Goal: Information Seeking & Learning: Learn about a topic

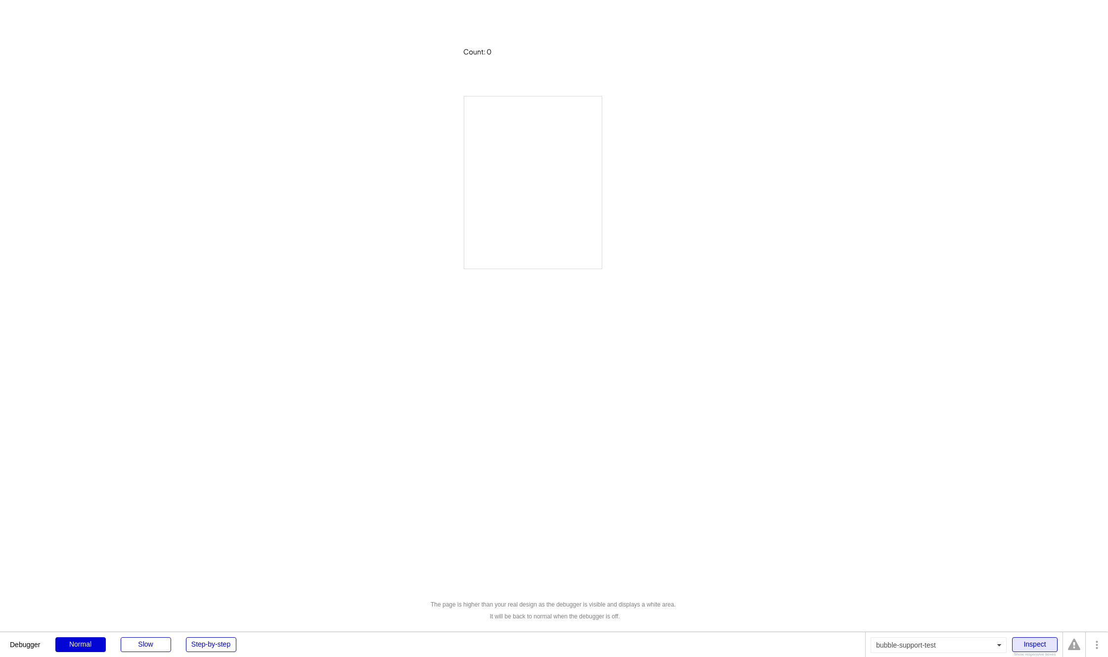
click at [1032, 644] on div "Inspect" at bounding box center [1034, 644] width 45 height 15
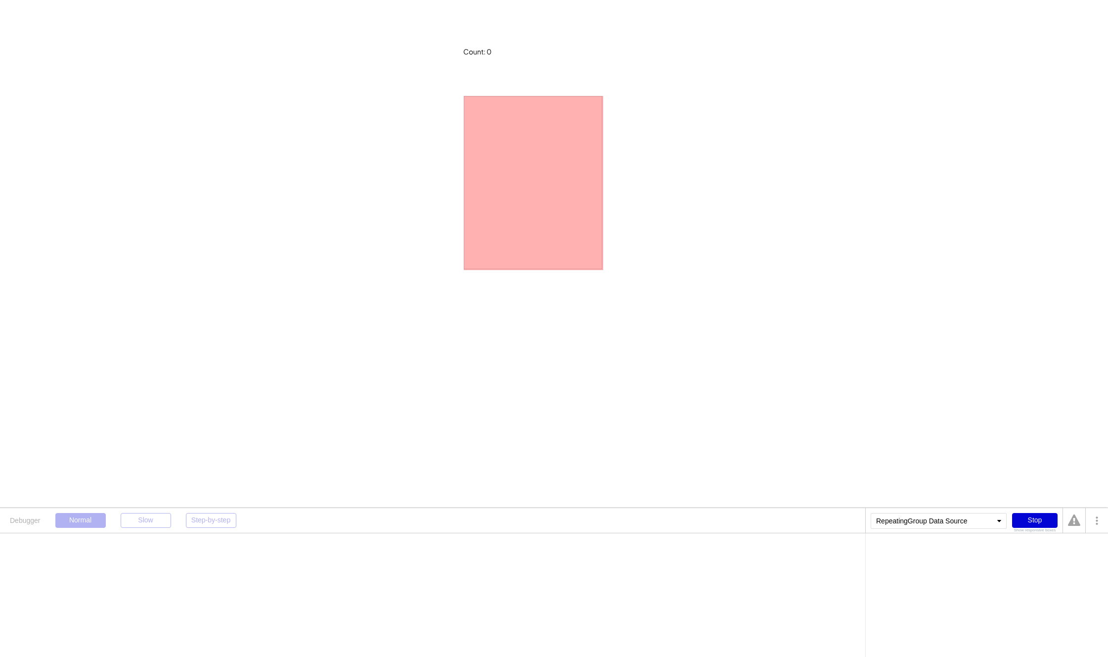
click at [488, 154] on div at bounding box center [533, 182] width 138 height 173
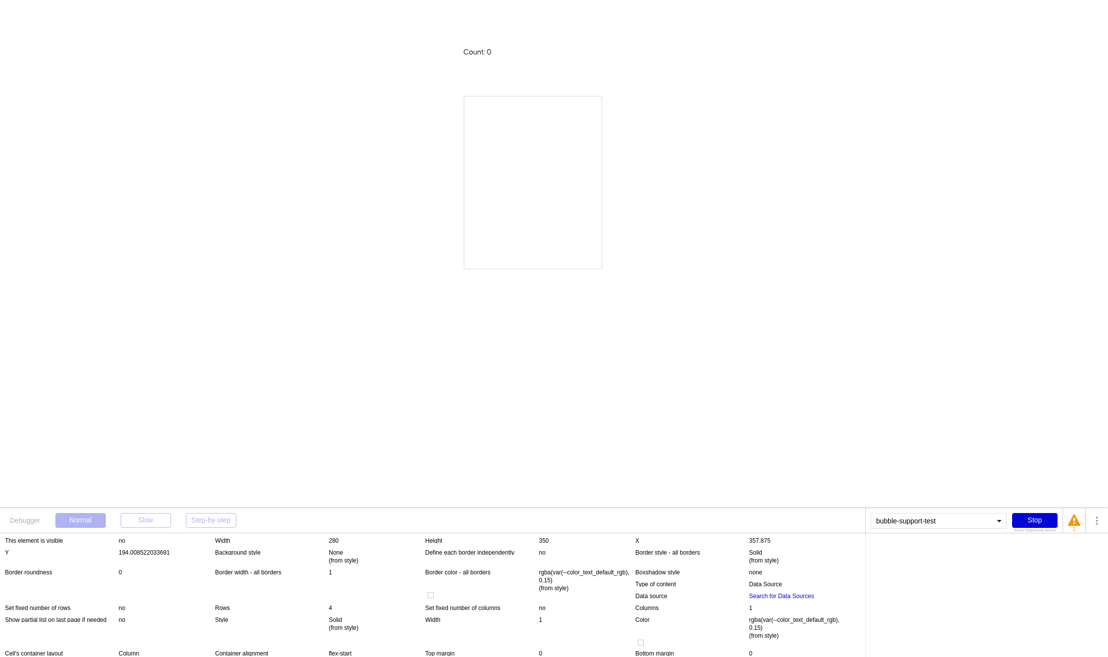
scroll to position [93, 0]
click at [798, 595] on div "Search for Data Sources" at bounding box center [781, 594] width 65 height 8
click at [895, 550] on div "Search for Data Sources" at bounding box center [903, 551] width 65 height 6
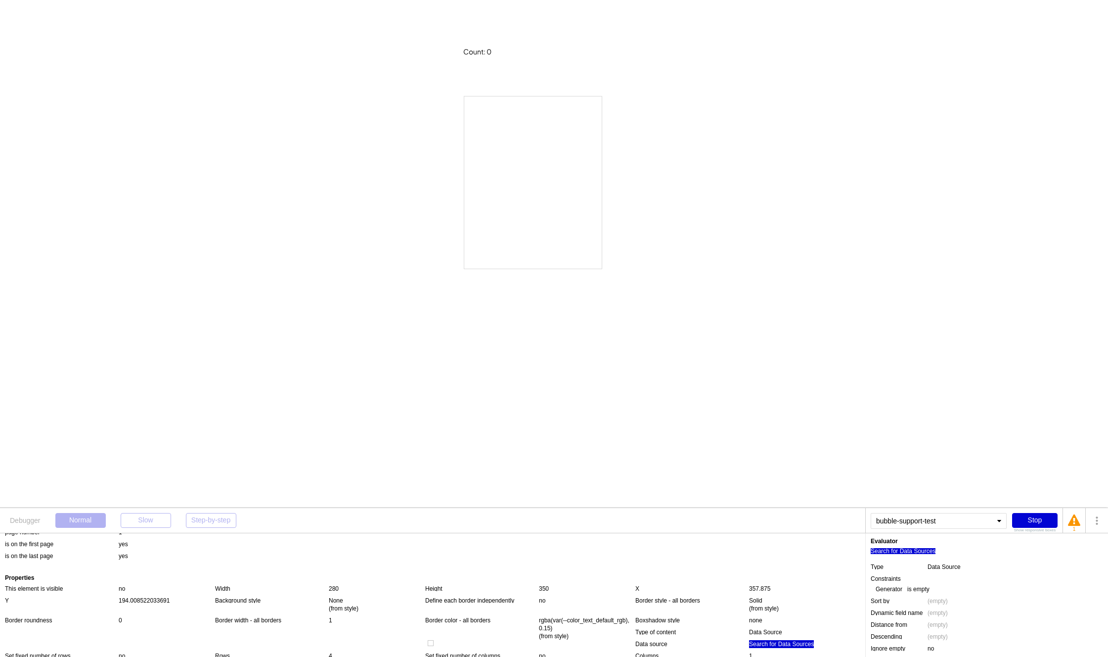
scroll to position [0, 0]
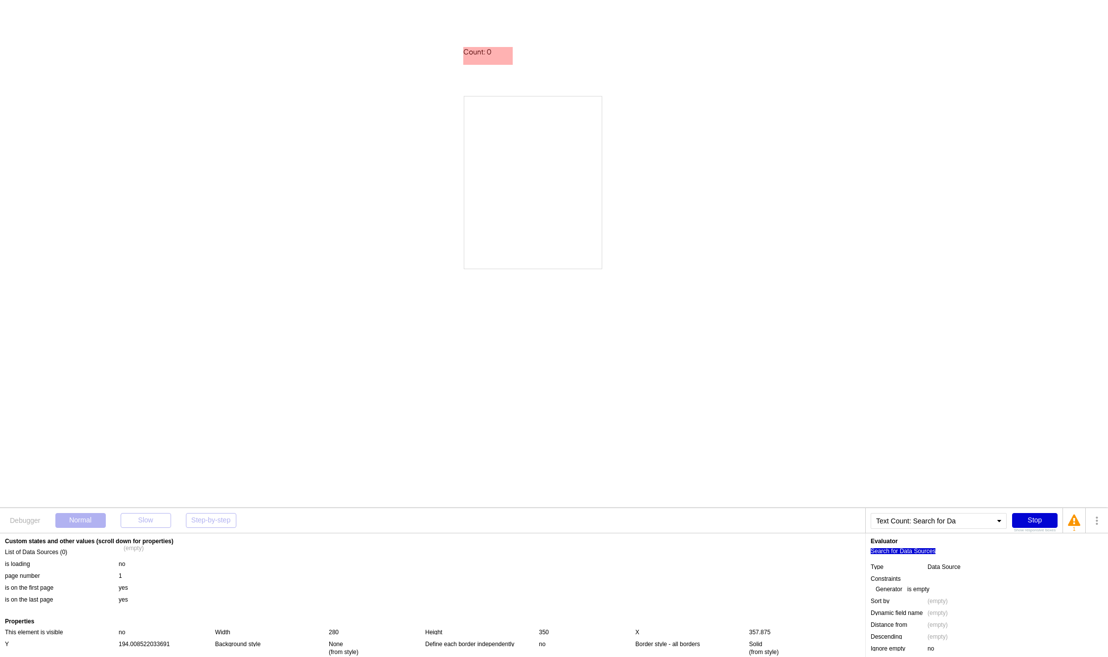
click at [480, 50] on div "Count: 0" at bounding box center [487, 52] width 49 height 10
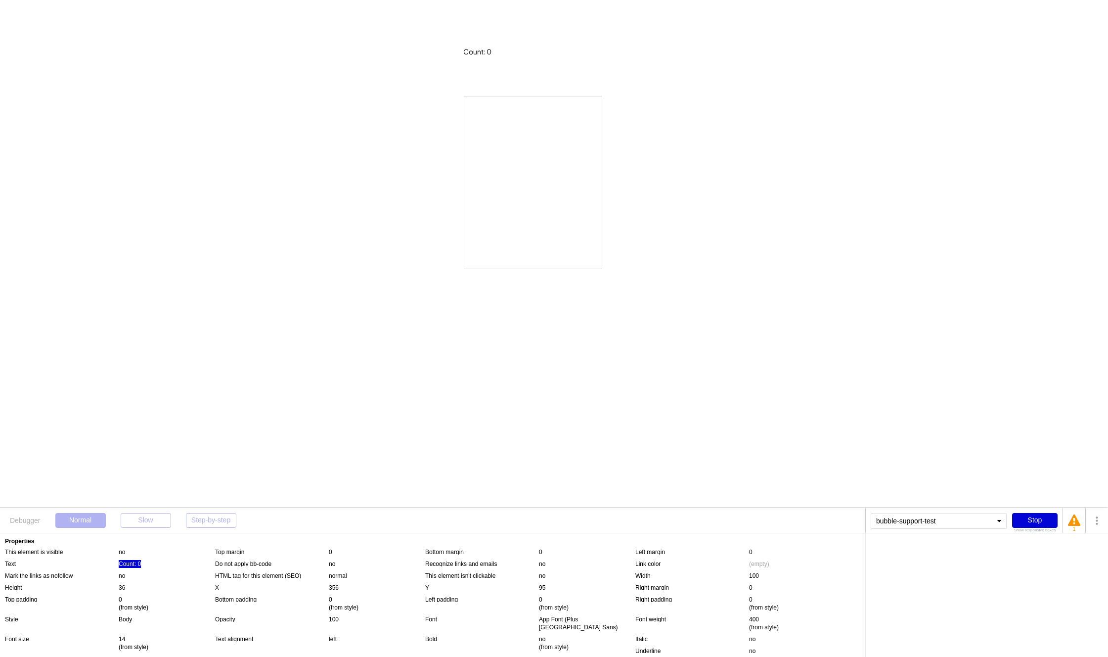
click at [135, 562] on div "Count: 0" at bounding box center [130, 564] width 22 height 8
click at [947, 549] on div "Search for Data Sources" at bounding box center [920, 551] width 65 height 6
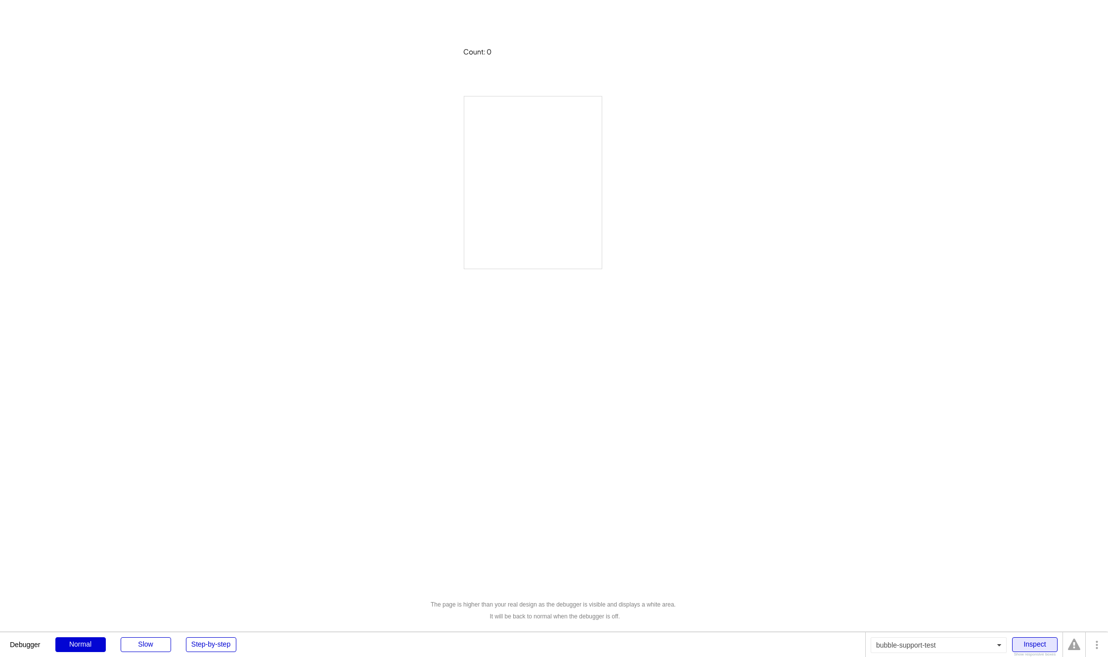
click at [1040, 647] on div "Inspect" at bounding box center [1034, 644] width 45 height 15
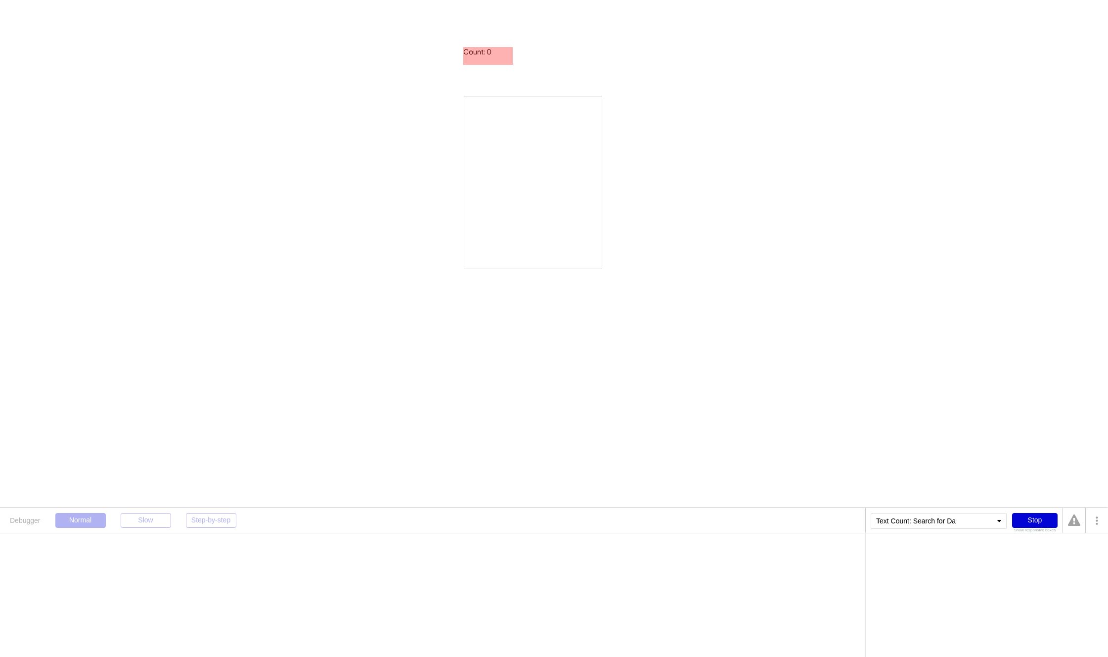
click at [486, 52] on div "Count: 0" at bounding box center [487, 52] width 49 height 10
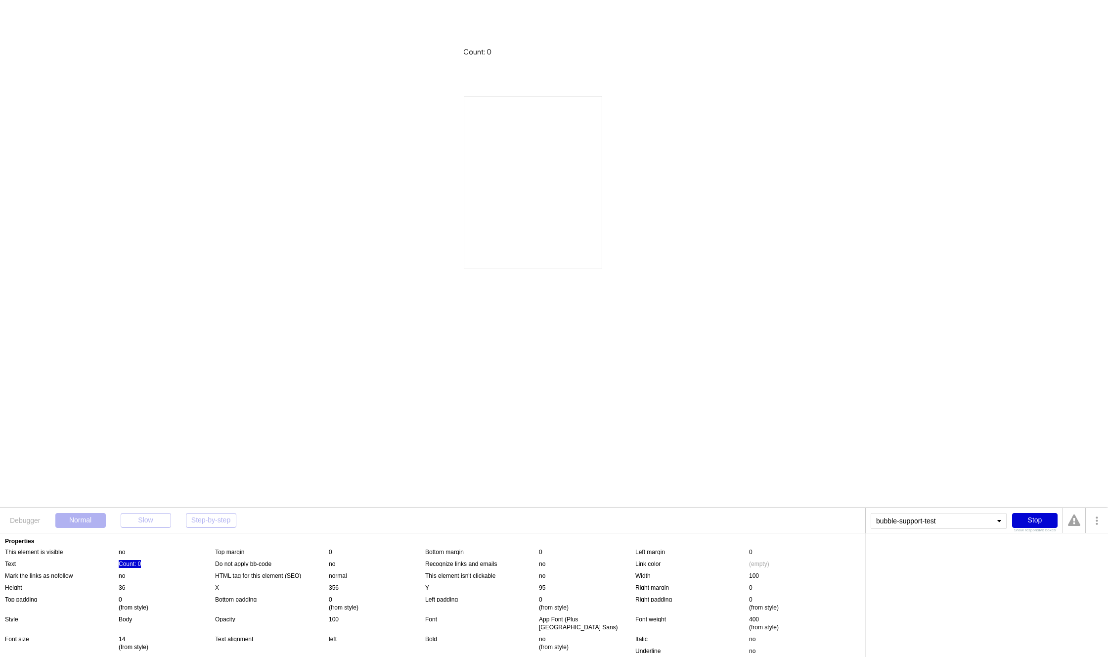
click at [136, 563] on div "Count: 0" at bounding box center [130, 564] width 22 height 8
click at [961, 551] on div ":count" at bounding box center [961, 551] width 16 height 6
click at [946, 554] on div ":count: This user is a user without an ID, created when no cookies were allowed…" at bounding box center [987, 561] width 232 height 15
click at [942, 551] on div "Search for Data Sources" at bounding box center [920, 551] width 65 height 6
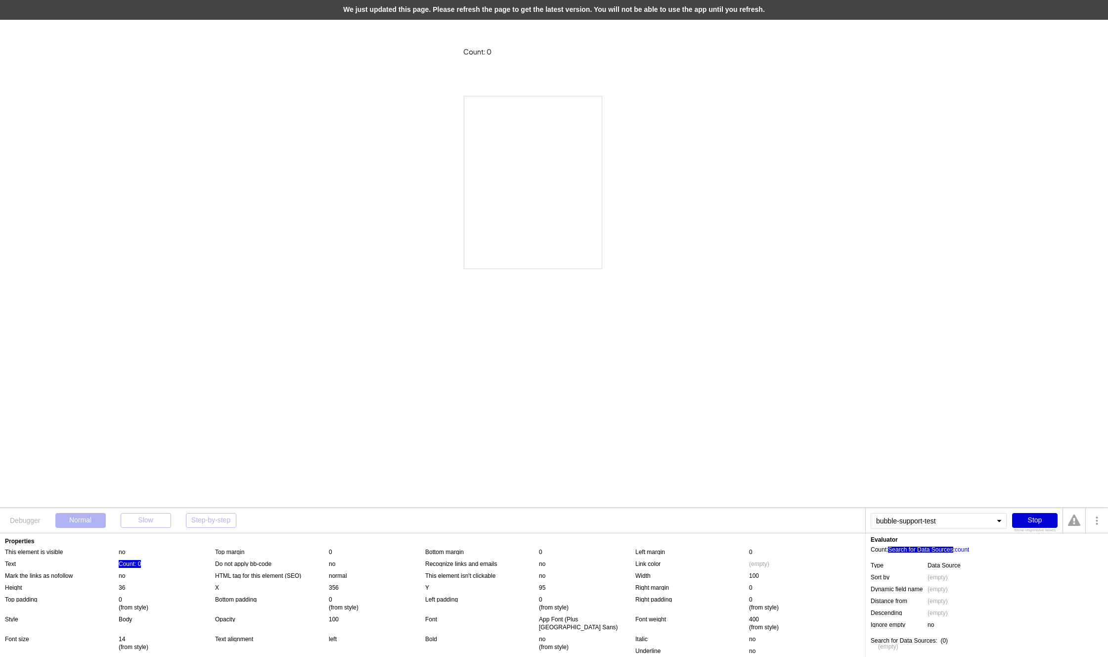
click at [213, 10] on div "We just updated this page. Please refresh the page to get the latest version. Y…" at bounding box center [554, 10] width 1108 height 20
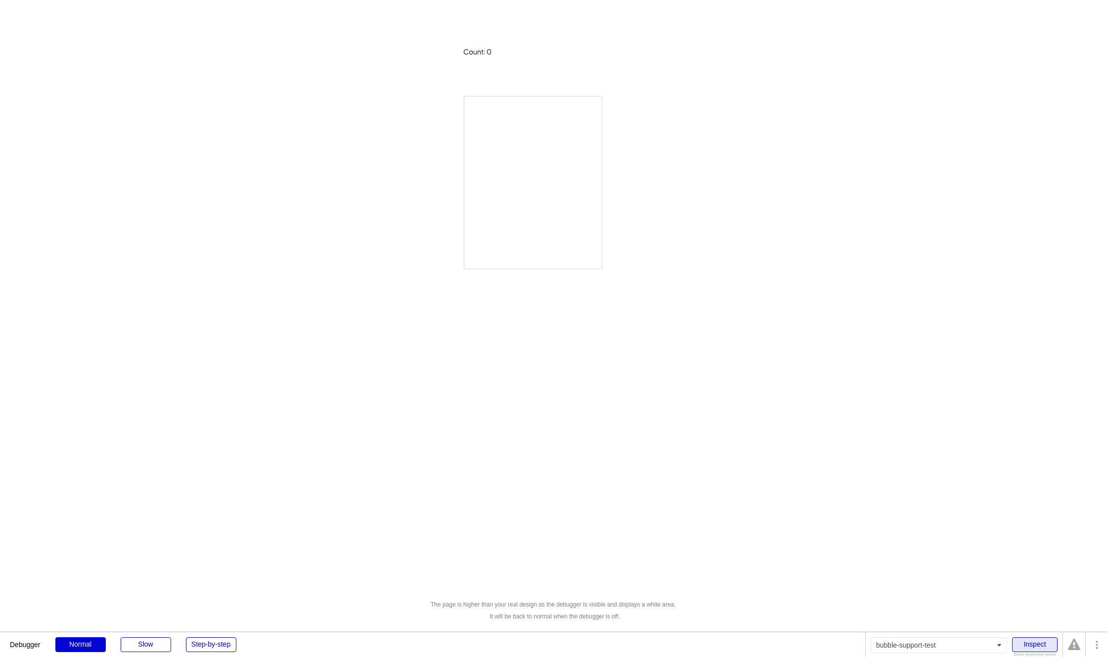
click at [1029, 644] on div "Inspect" at bounding box center [1034, 644] width 45 height 15
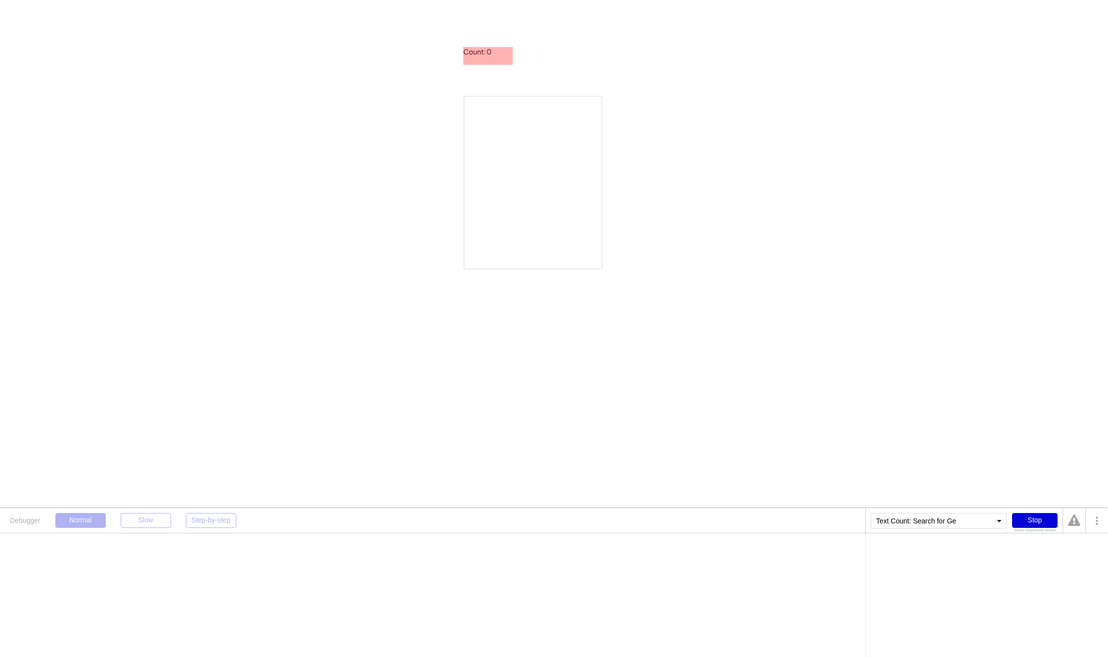
click at [489, 50] on div "Count: 0" at bounding box center [487, 52] width 49 height 10
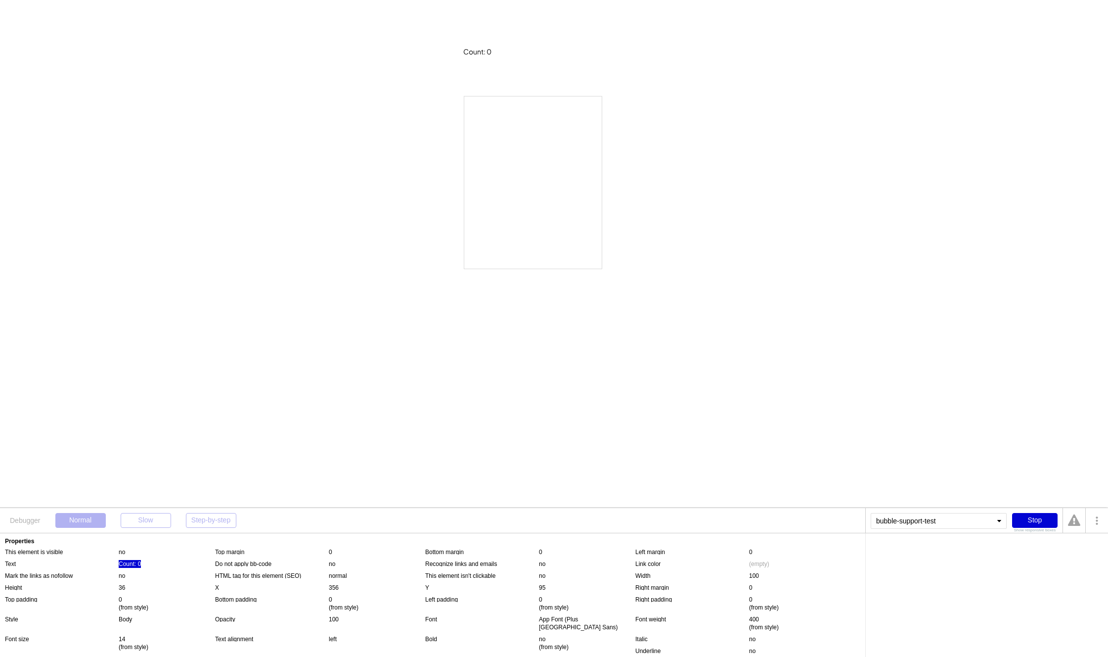
click at [135, 564] on div "Count: 0" at bounding box center [130, 564] width 22 height 8
click at [907, 551] on div "Search for Generators" at bounding box center [917, 551] width 59 height 6
click at [962, 552] on div ":count" at bounding box center [955, 551] width 16 height 6
click at [938, 553] on div "Search for Generators" at bounding box center [917, 551] width 59 height 6
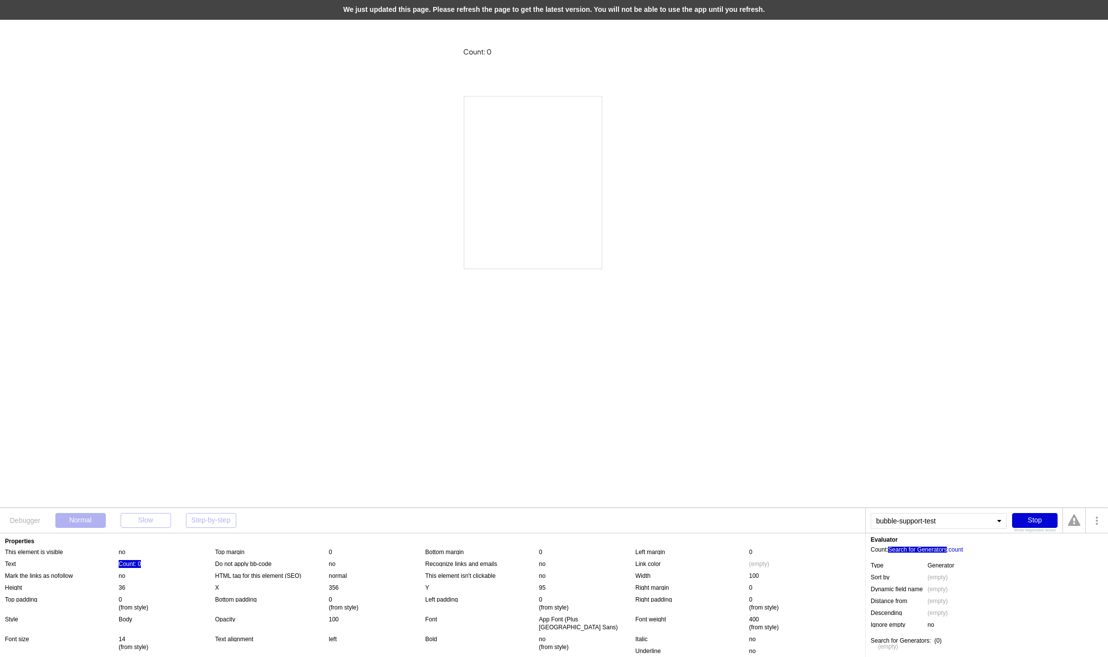
click at [263, 17] on div "We just updated this page. Please refresh the page to get the latest version. Y…" at bounding box center [554, 10] width 1108 height 20
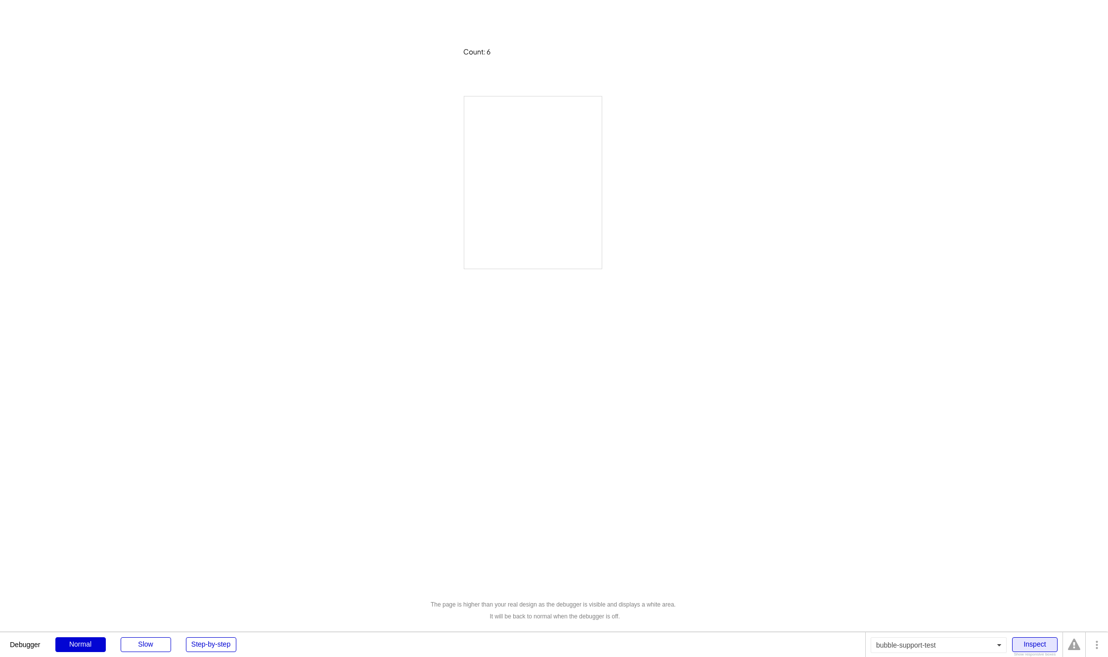
click at [1038, 645] on div "Inspect" at bounding box center [1034, 644] width 45 height 15
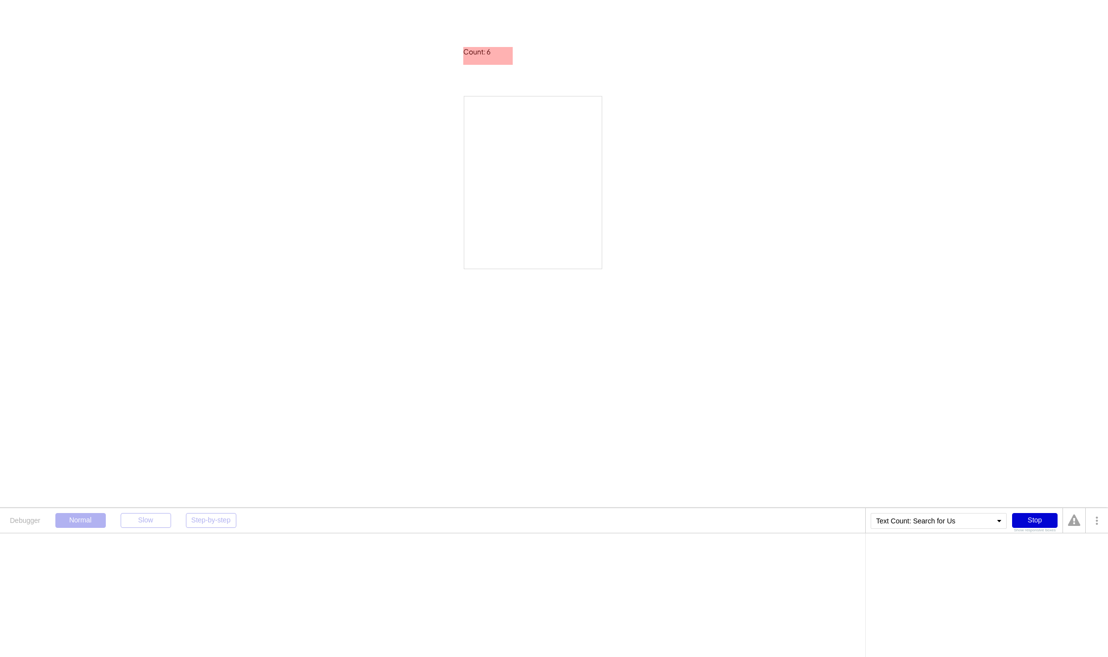
click at [490, 52] on div "Count: 6" at bounding box center [487, 52] width 49 height 10
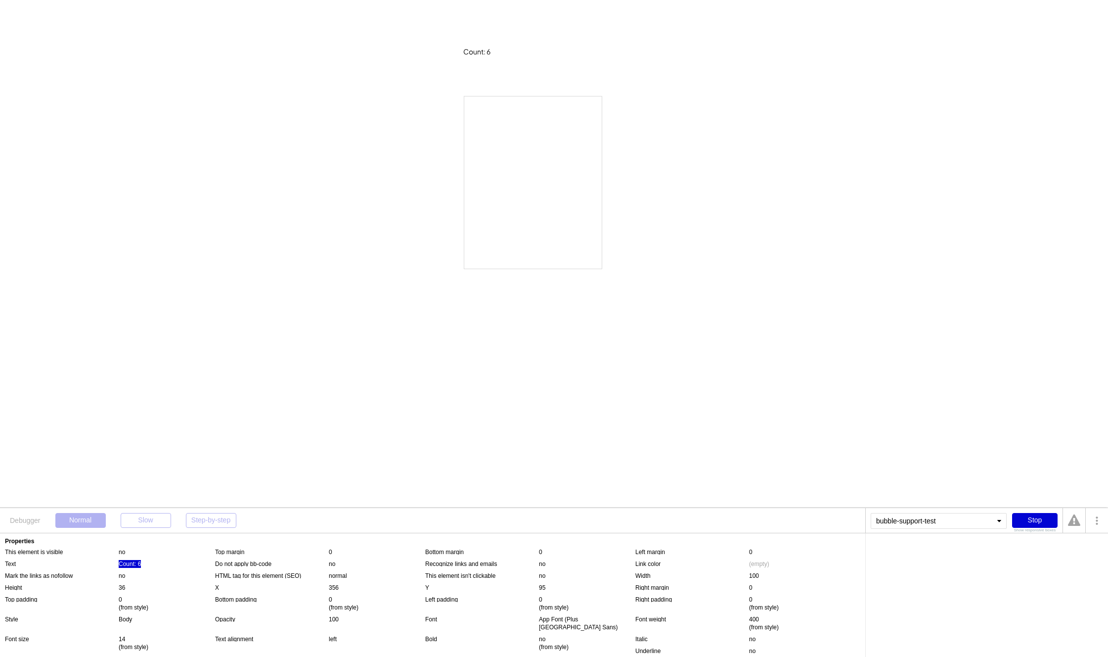
click at [134, 563] on div "Count: 6" at bounding box center [130, 564] width 22 height 8
click at [920, 551] on div "Search for Users" at bounding box center [910, 551] width 44 height 6
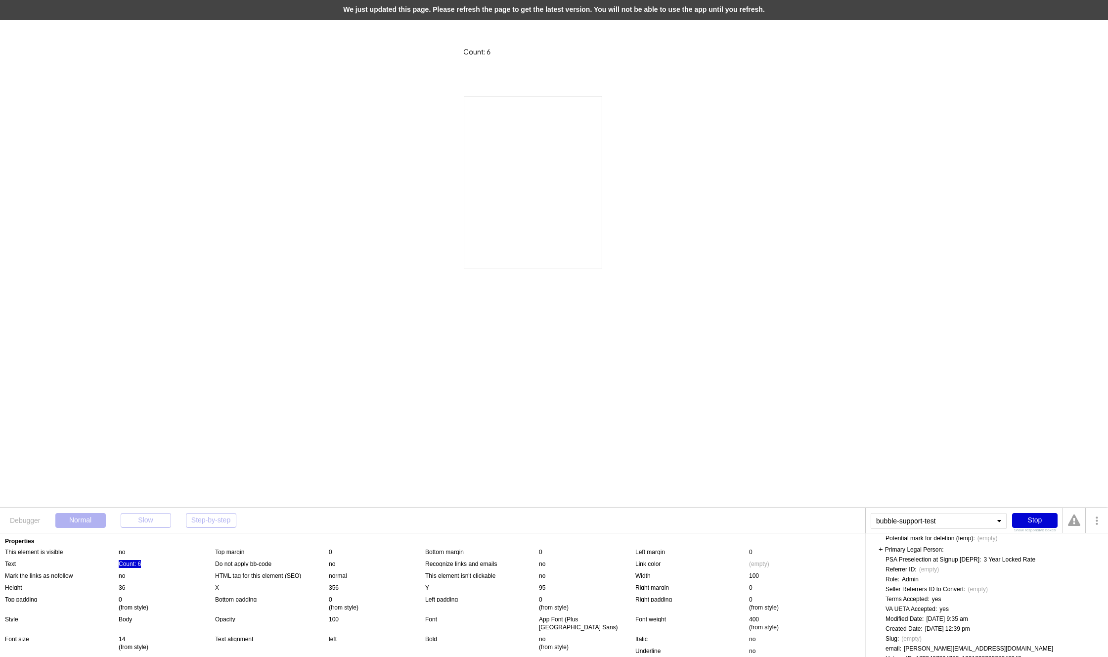
click at [636, 6] on div "We just updated this page. Please refresh the page to get the latest version. Y…" at bounding box center [554, 10] width 1108 height 20
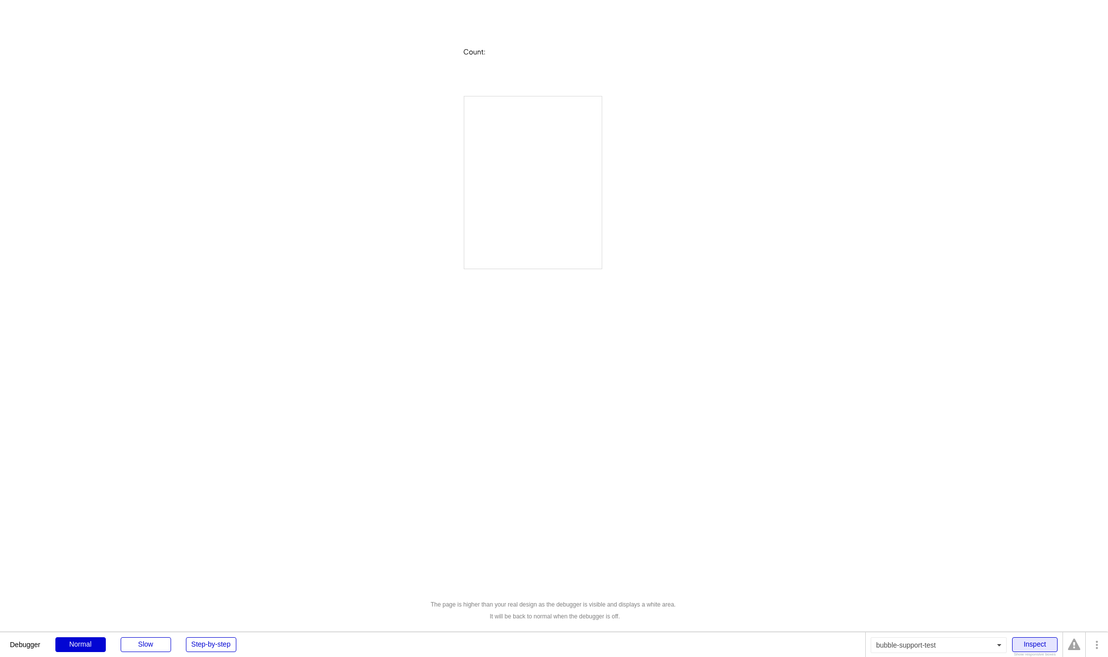
click at [1030, 644] on div "Inspect" at bounding box center [1034, 644] width 45 height 15
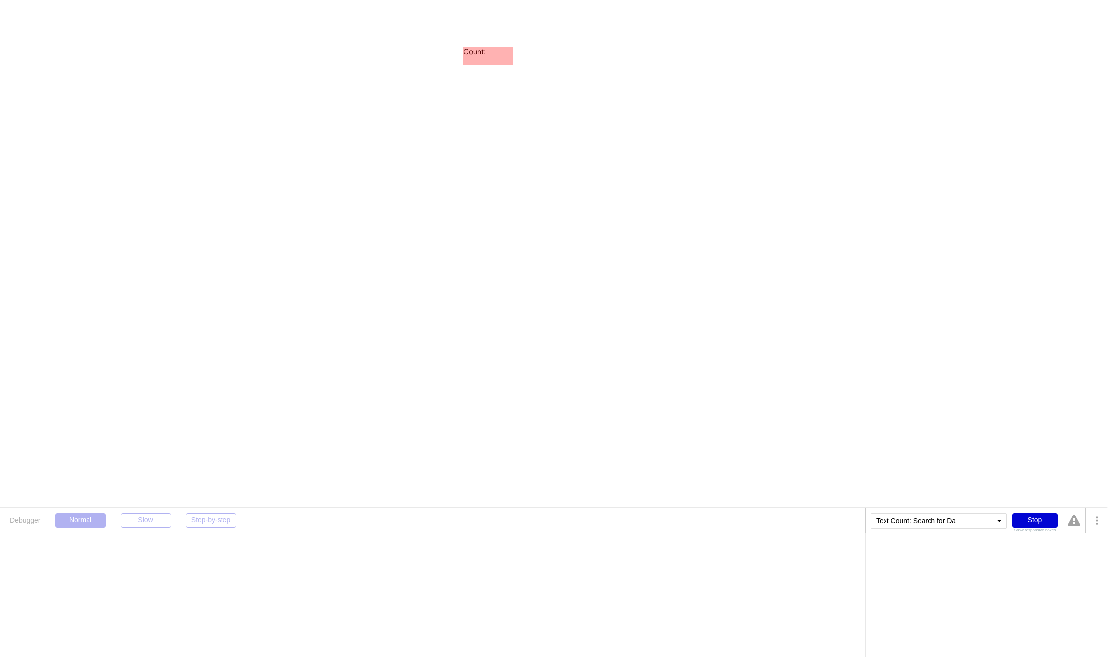
click at [490, 57] on div "Count:" at bounding box center [487, 56] width 49 height 18
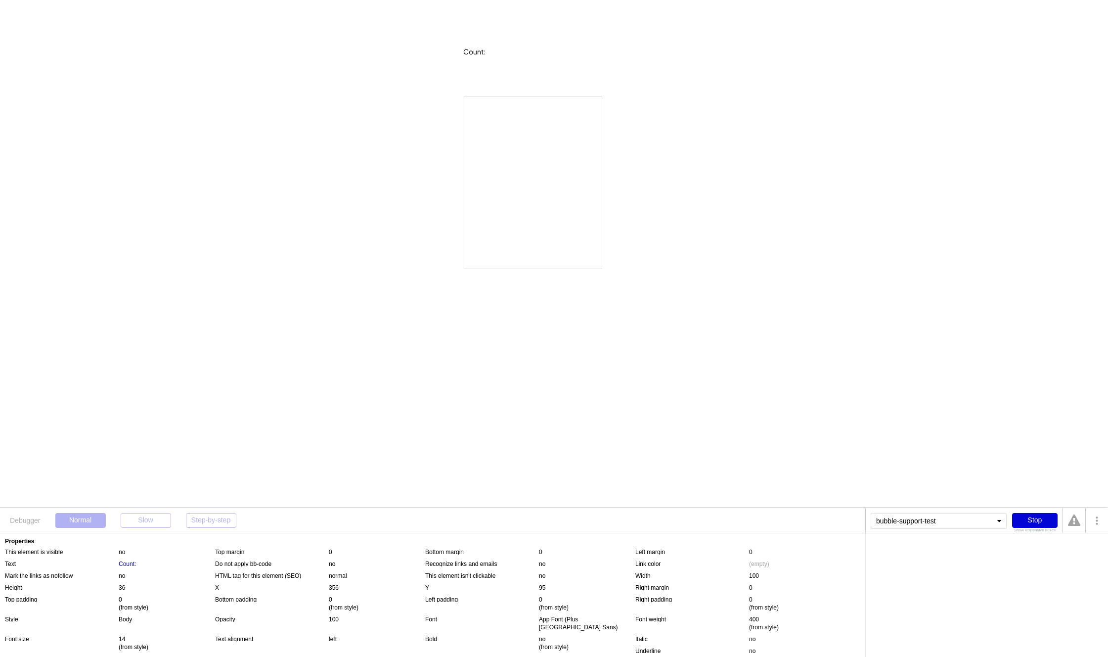
click at [145, 560] on div "Text Count:" at bounding box center [110, 564] width 210 height 8
click at [130, 566] on div "Count:" at bounding box center [127, 564] width 17 height 8
click at [926, 550] on div "Search for Data Sources" at bounding box center [920, 551] width 65 height 6
click at [966, 550] on div ":first item" at bounding box center [965, 549] width 24 height 6
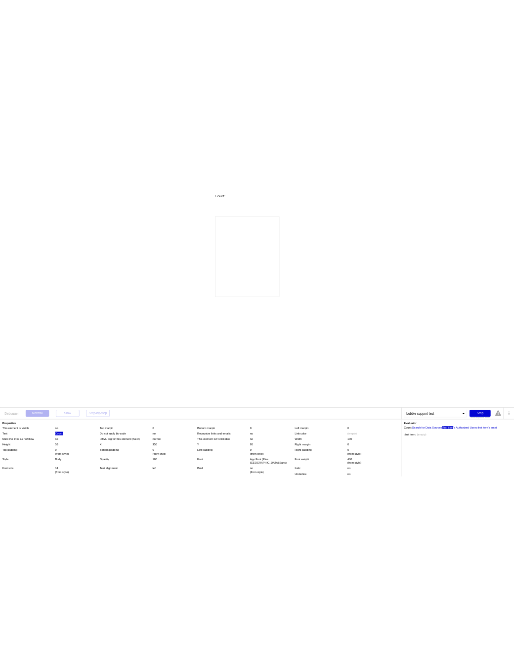
scroll to position [0, 0]
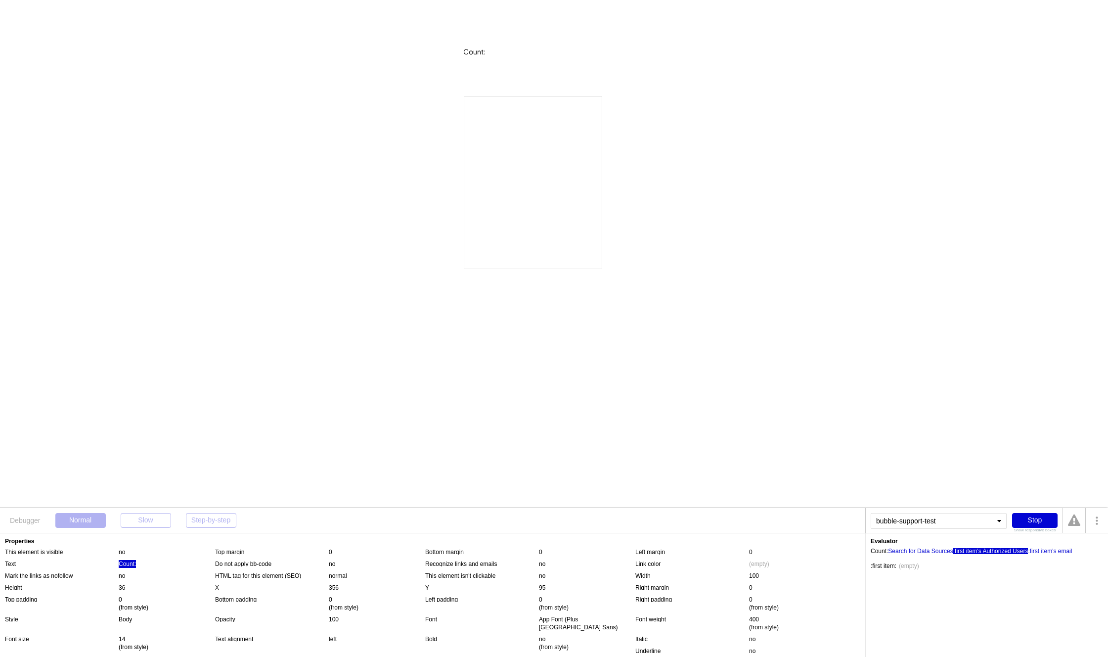
click at [1006, 550] on div "'s Authorized Users" at bounding box center [1002, 551] width 51 height 6
click at [1045, 551] on div ":first item" at bounding box center [1040, 551] width 24 height 6
click at [1018, 552] on div "'s Authorized Users" at bounding box center [1002, 551] width 51 height 6
click at [1042, 553] on div ":first item" at bounding box center [1040, 551] width 24 height 6
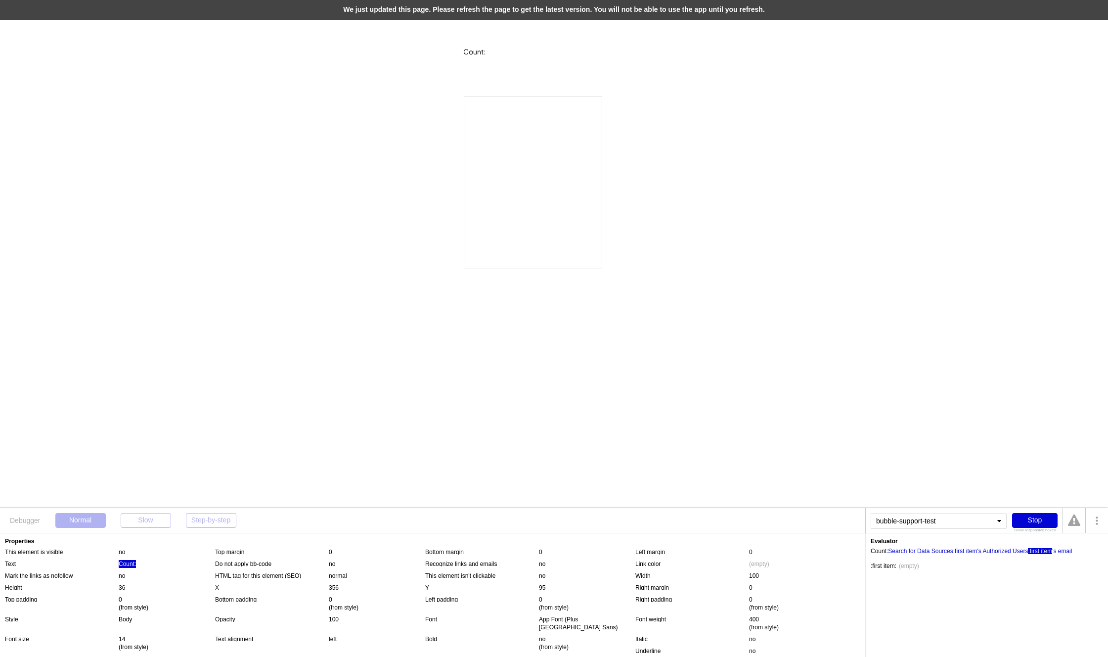
click at [368, 13] on div "We just updated this page. Please refresh the page to get the latest version. Y…" at bounding box center [554, 10] width 1108 height 20
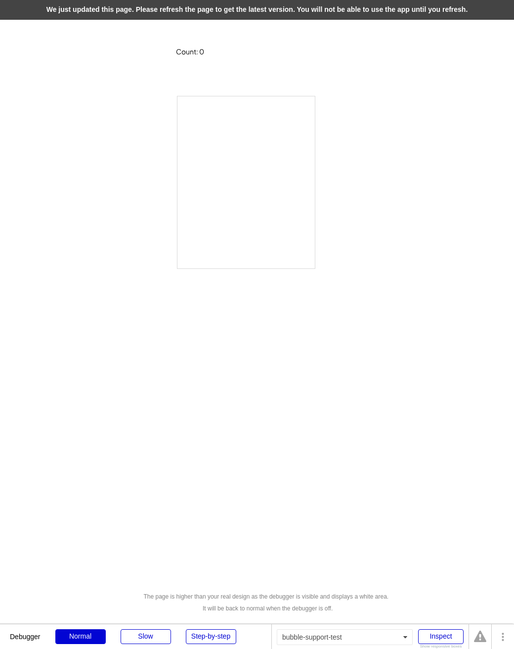
click at [435, 11] on div "We just updated this page. Please refresh the page to get the latest version. Y…" at bounding box center [257, 10] width 514 height 20
